Goal: Ask a question

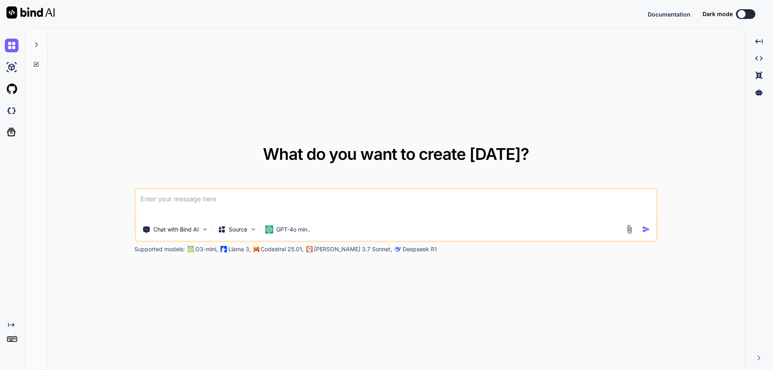
click at [238, 199] on textarea at bounding box center [396, 204] width 521 height 30
click at [13, 341] on img at bounding box center [12, 342] width 14 height 14
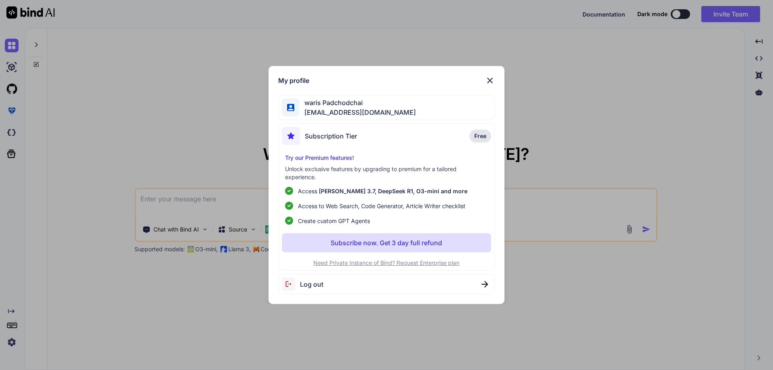
click at [624, 101] on div "My profile waris Padchodchai [EMAIL_ADDRESS][DOMAIN_NAME] Subscription Tier Fre…" at bounding box center [386, 185] width 773 height 370
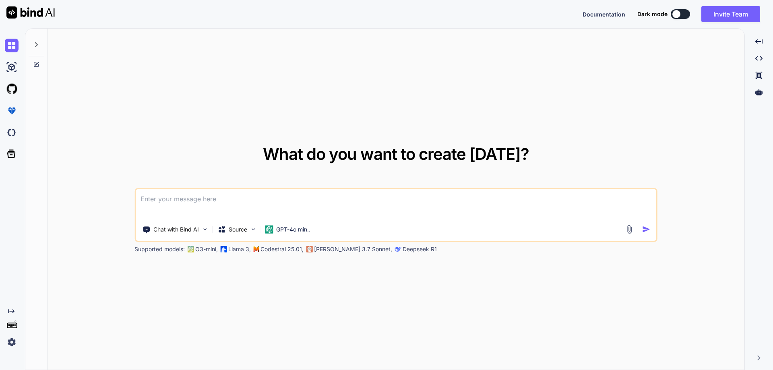
click at [322, 205] on textarea at bounding box center [396, 204] width 521 height 30
click at [288, 227] on p "GPT-4o min.." at bounding box center [293, 229] width 34 height 8
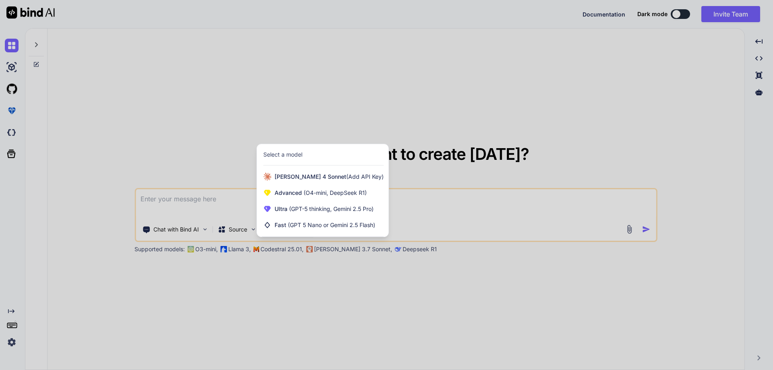
click at [446, 209] on div at bounding box center [386, 185] width 773 height 370
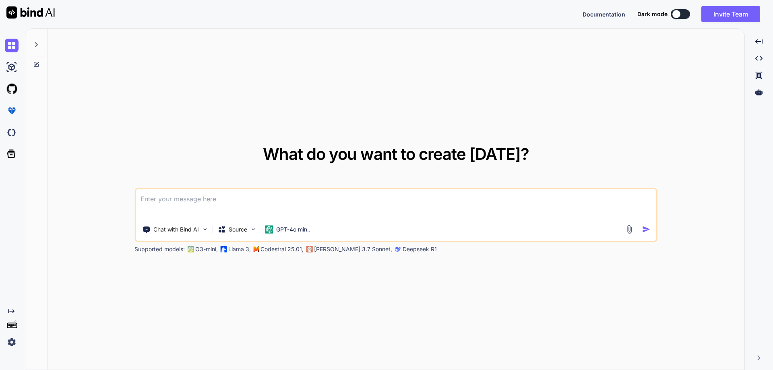
click at [302, 221] on div "Chat with Bind AI Source GPT-4o min.." at bounding box center [395, 215] width 523 height 54
click at [283, 231] on p "GPT-4o min.." at bounding box center [293, 229] width 34 height 8
type textarea "x"
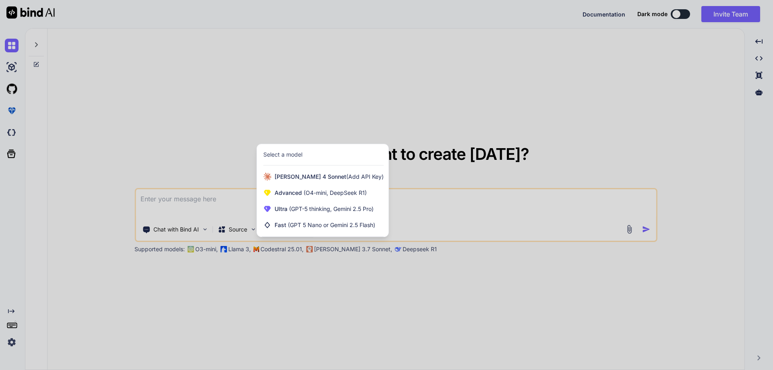
click at [205, 129] on div at bounding box center [386, 185] width 773 height 370
